Goal: Navigation & Orientation: Understand site structure

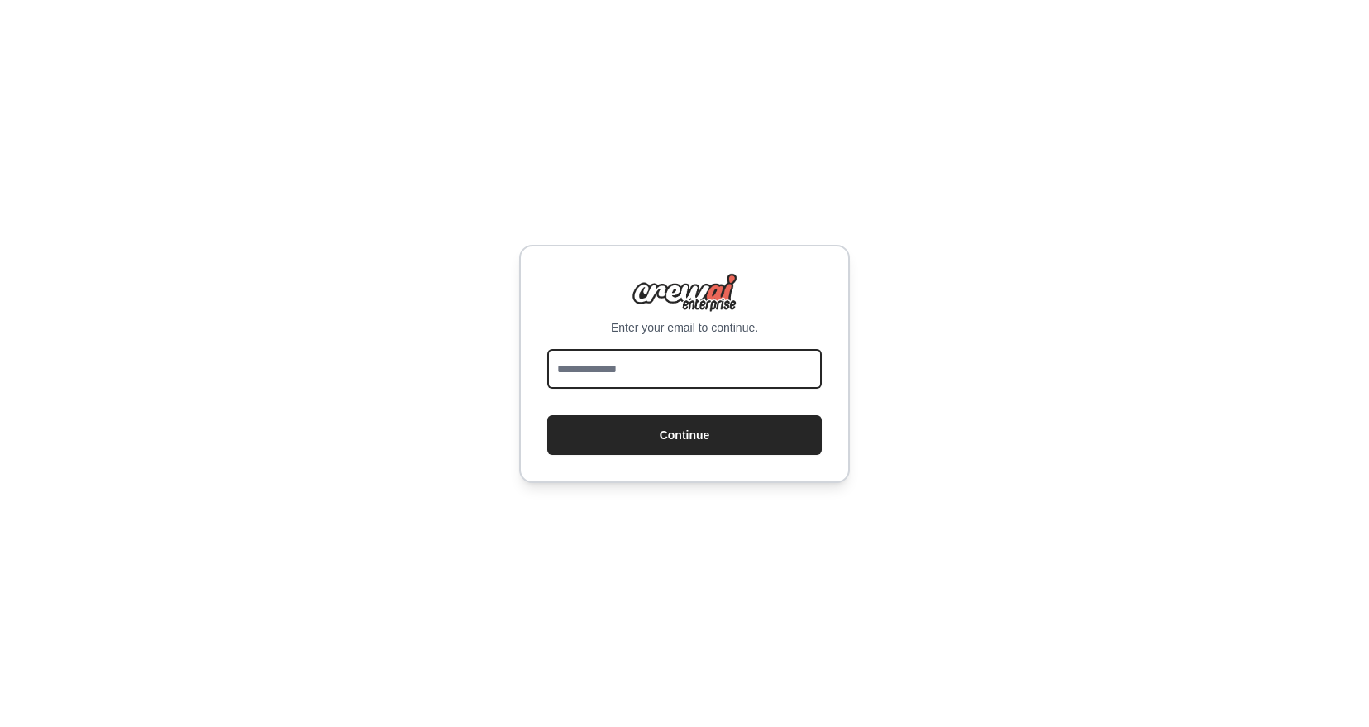
click at [682, 370] on input "email" at bounding box center [684, 369] width 275 height 40
type input "**********"
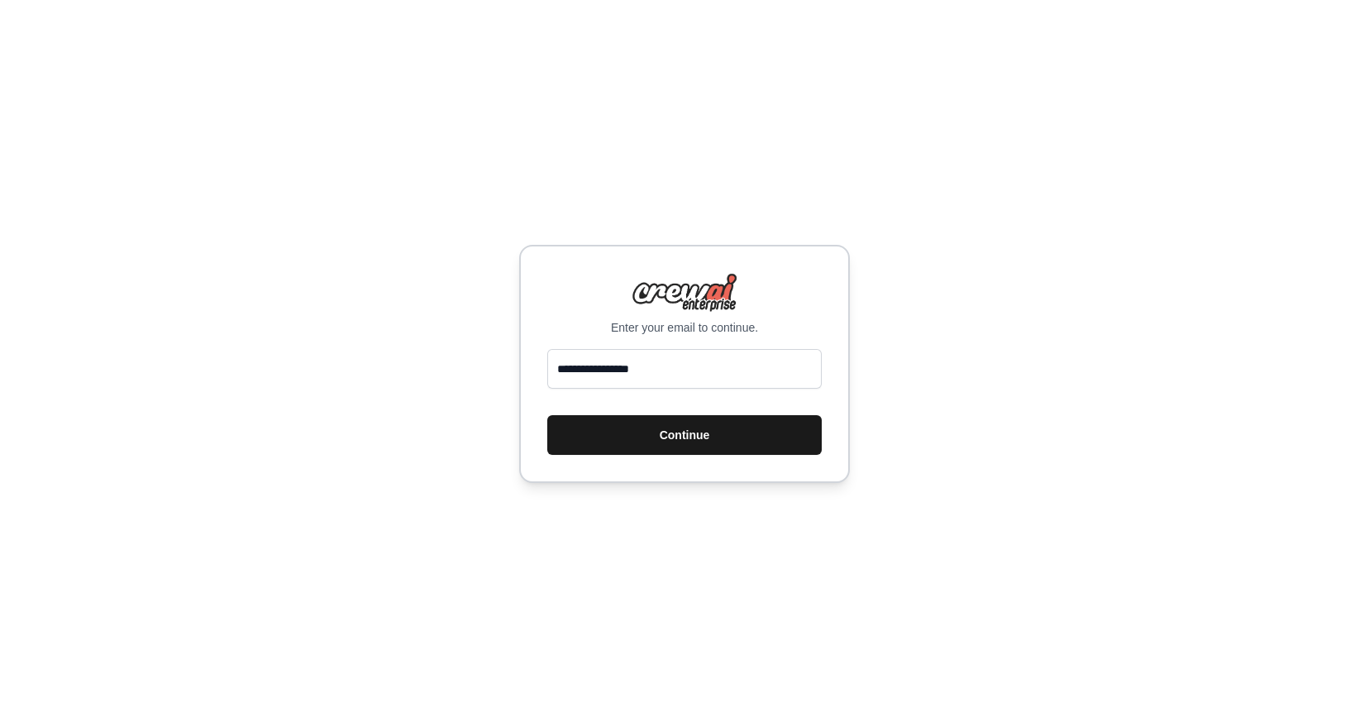
click at [707, 437] on button "Continue" at bounding box center [684, 435] width 275 height 40
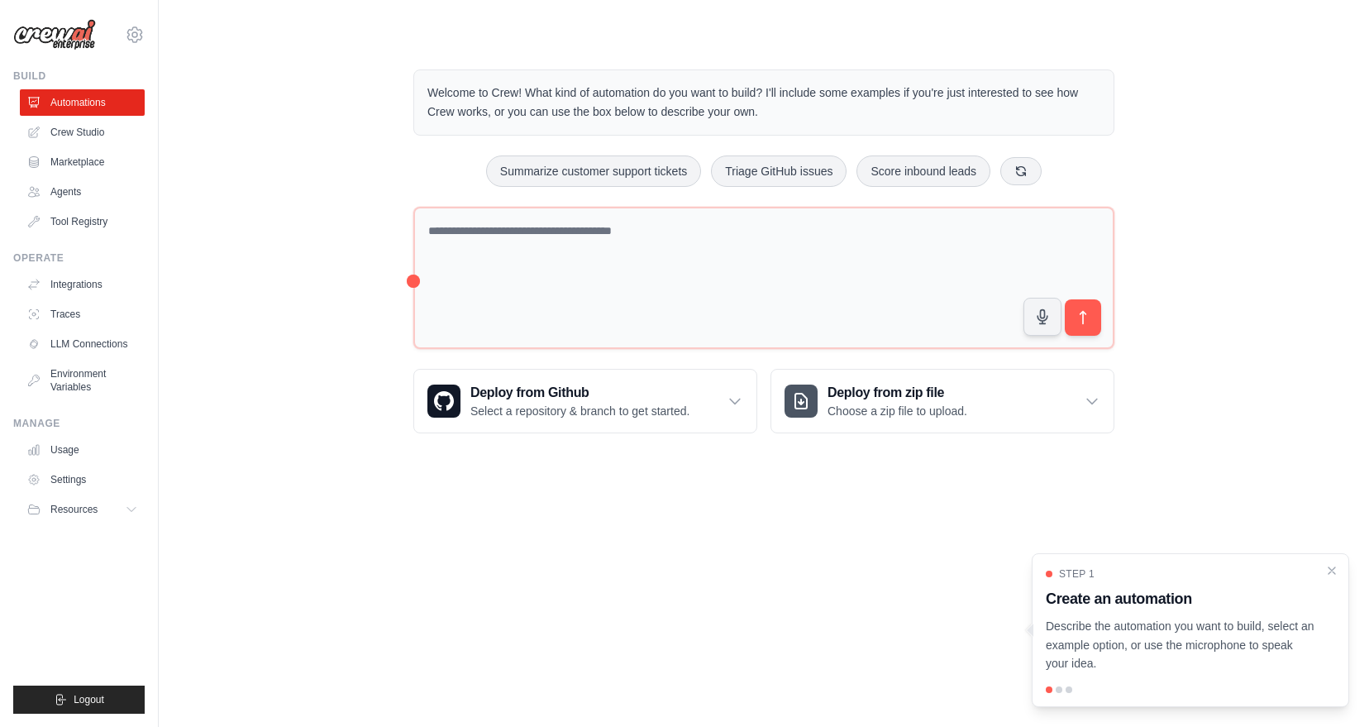
drag, startPoint x: 1221, startPoint y: 121, endPoint x: 1208, endPoint y: 118, distance: 13.5
click at [1221, 121] on div "Welcome to Crew! What kind of automation do you want to build? I'll include som…" at bounding box center [764, 251] width 1158 height 417
click at [1335, 566] on icon "Close walkthrough" at bounding box center [1332, 569] width 7 height 7
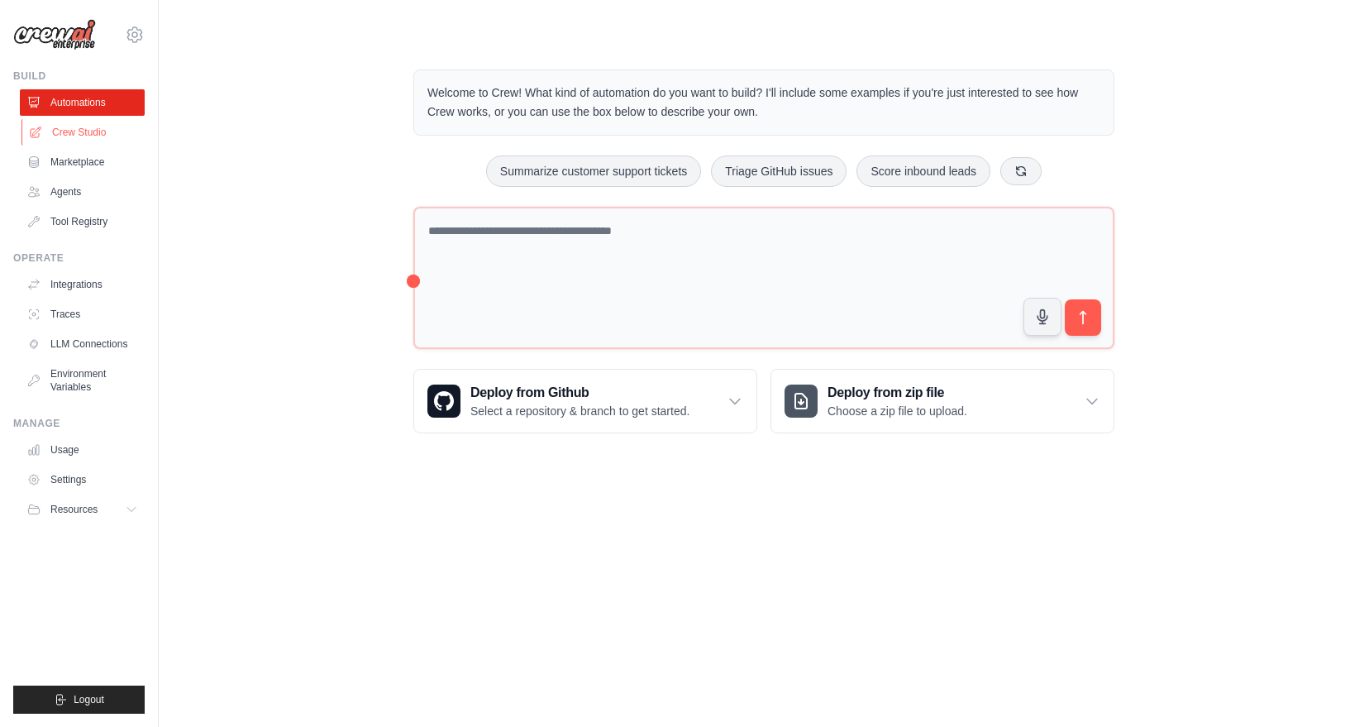
click at [90, 136] on link "Crew Studio" at bounding box center [83, 132] width 125 height 26
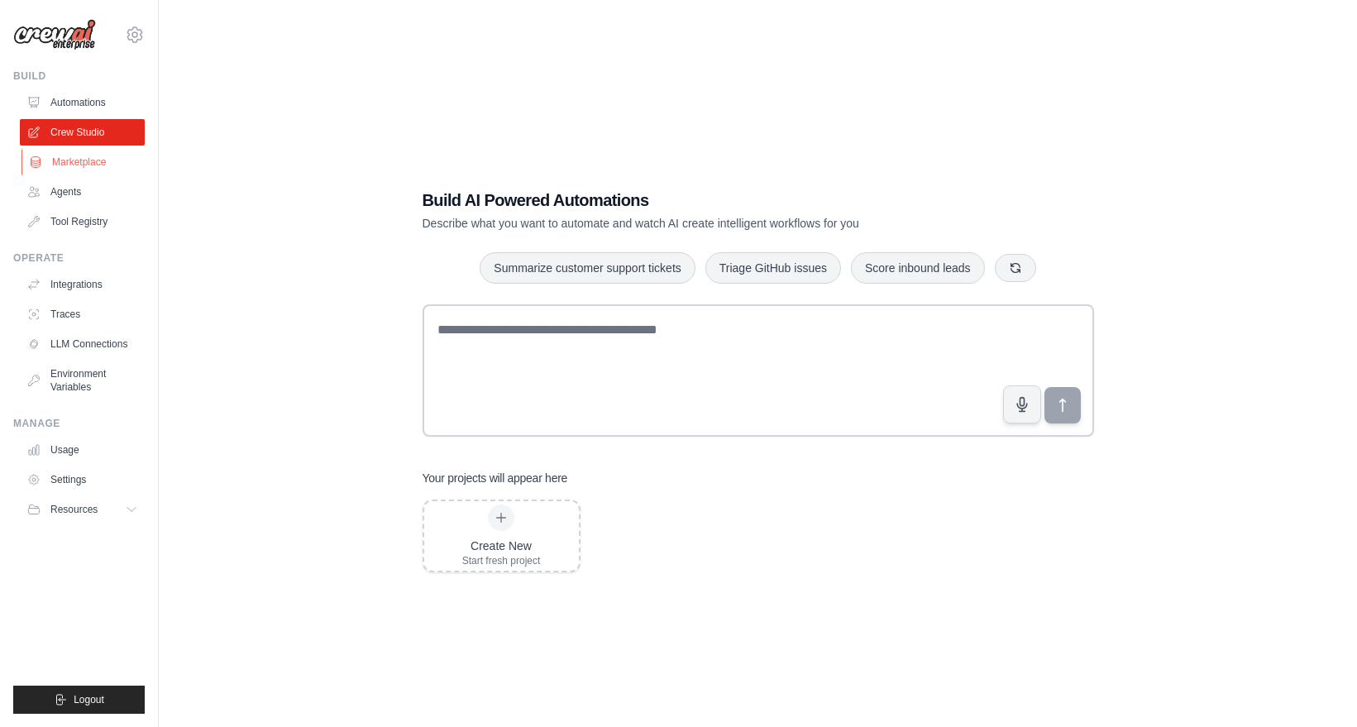
click at [86, 154] on link "Marketplace" at bounding box center [83, 162] width 125 height 26
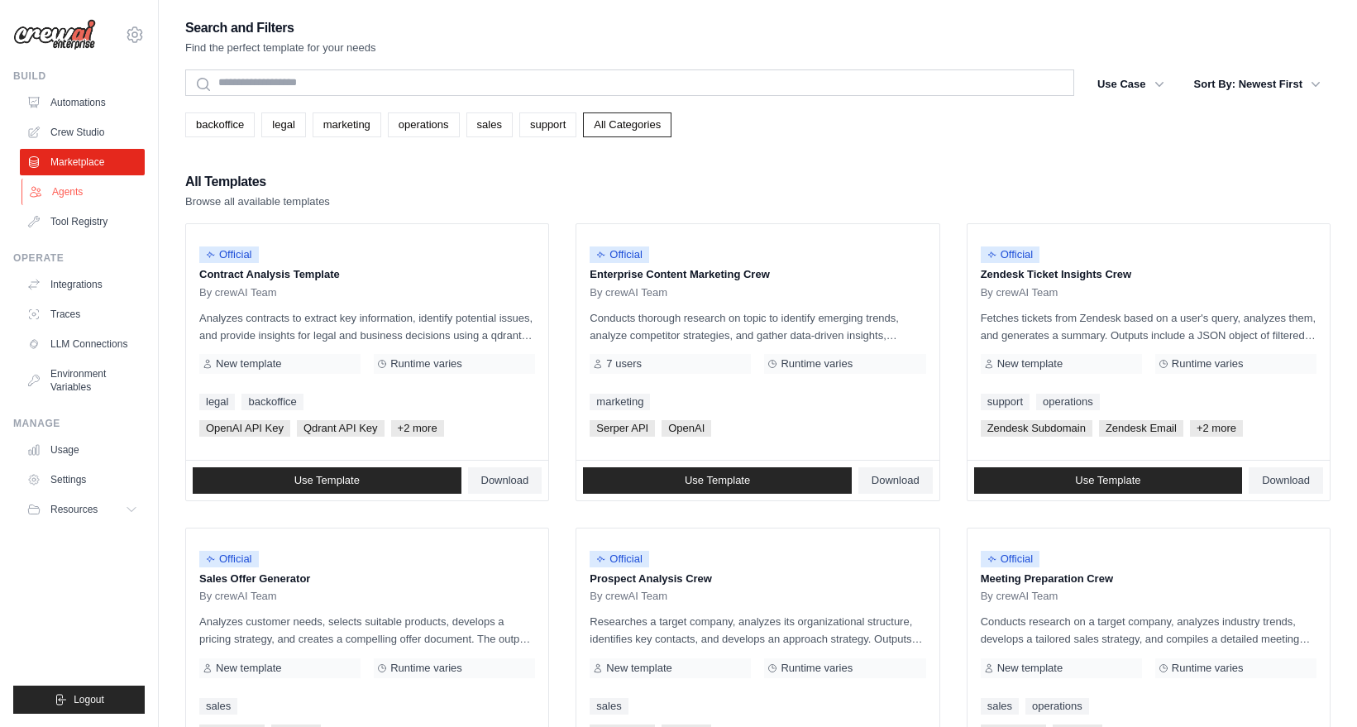
click at [73, 188] on link "Agents" at bounding box center [83, 192] width 125 height 26
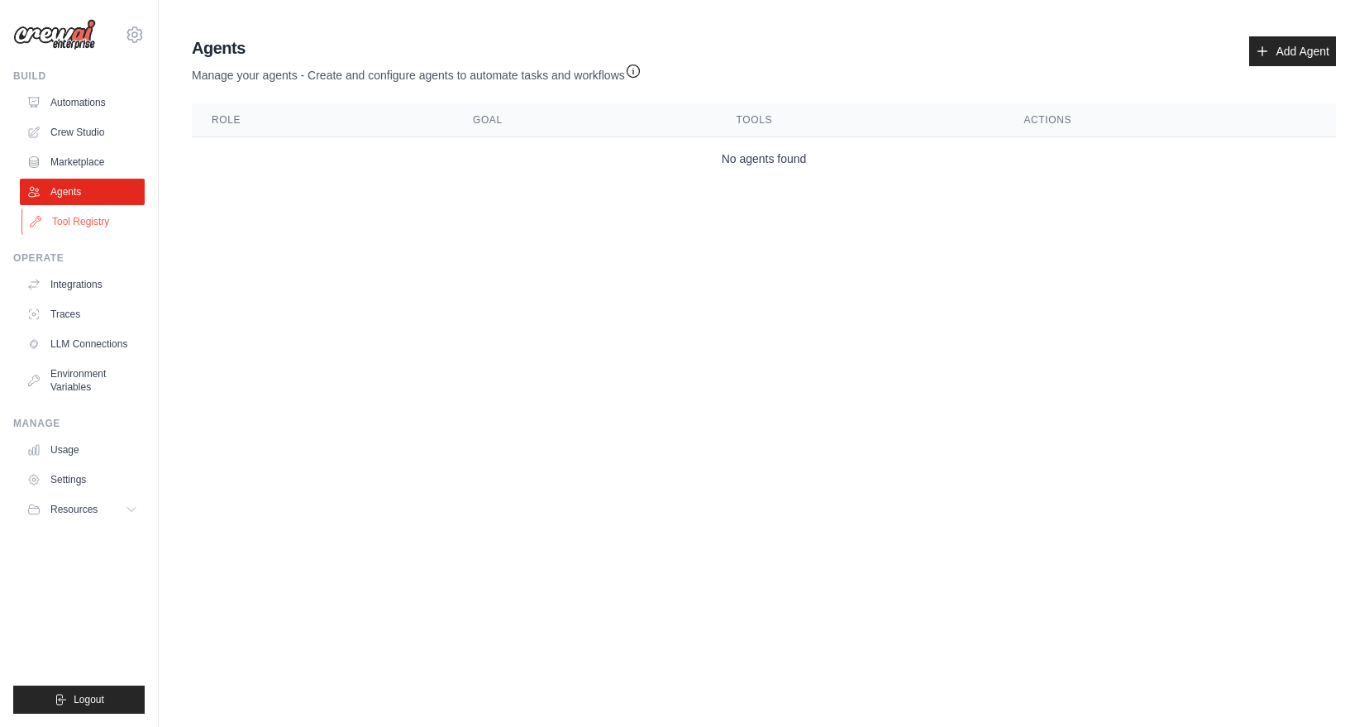
click at [70, 224] on link "Tool Registry" at bounding box center [83, 221] width 125 height 26
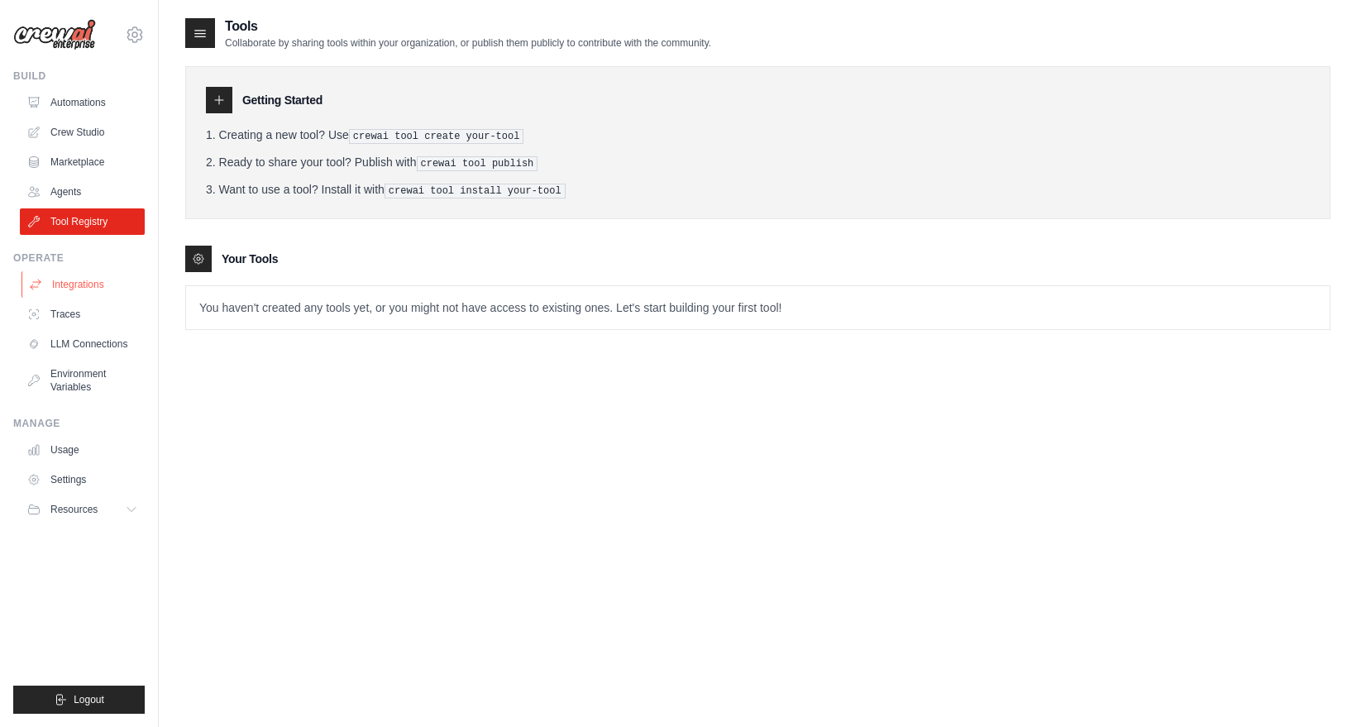
click at [64, 277] on link "Integrations" at bounding box center [83, 284] width 125 height 26
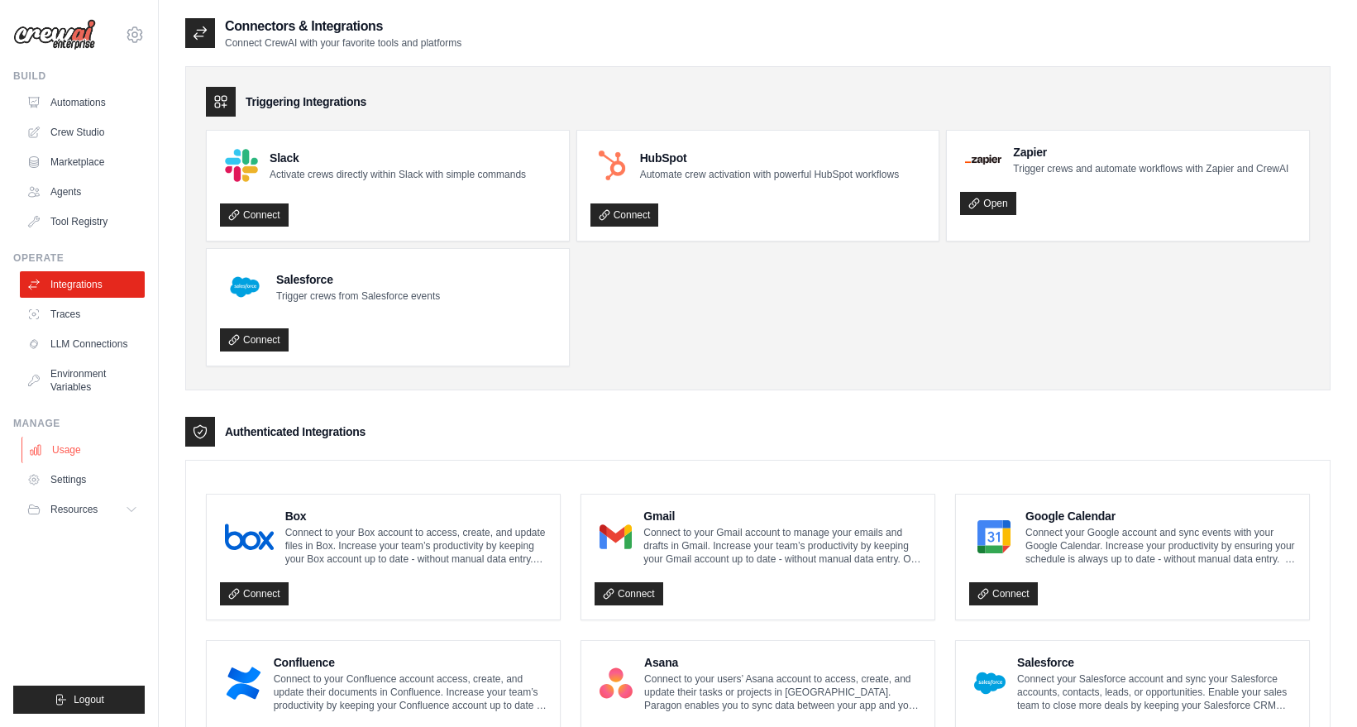
click at [93, 439] on link "Usage" at bounding box center [83, 450] width 125 height 26
